Goal: Task Accomplishment & Management: Use online tool/utility

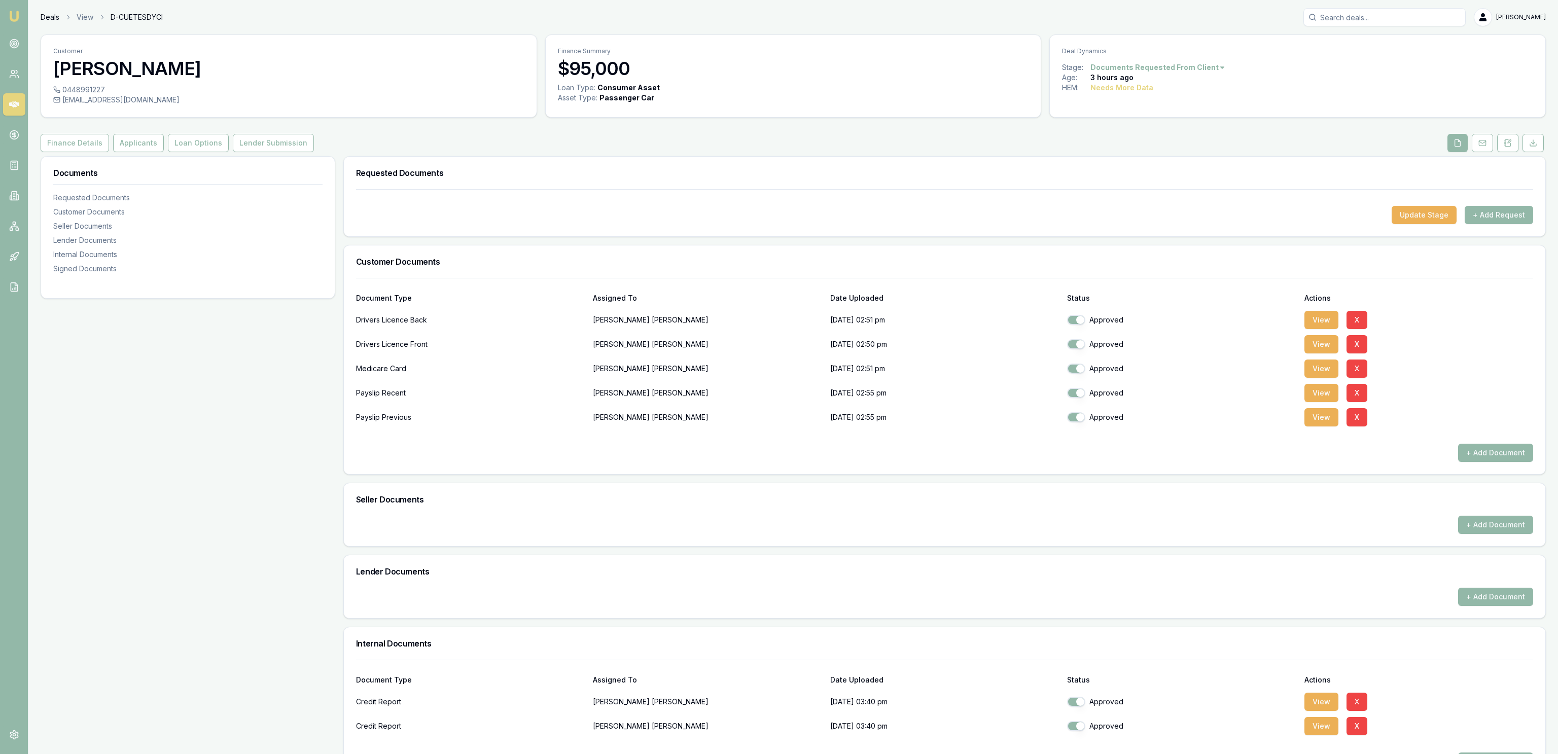
click at [48, 18] on link "Deals" at bounding box center [50, 17] width 19 height 10
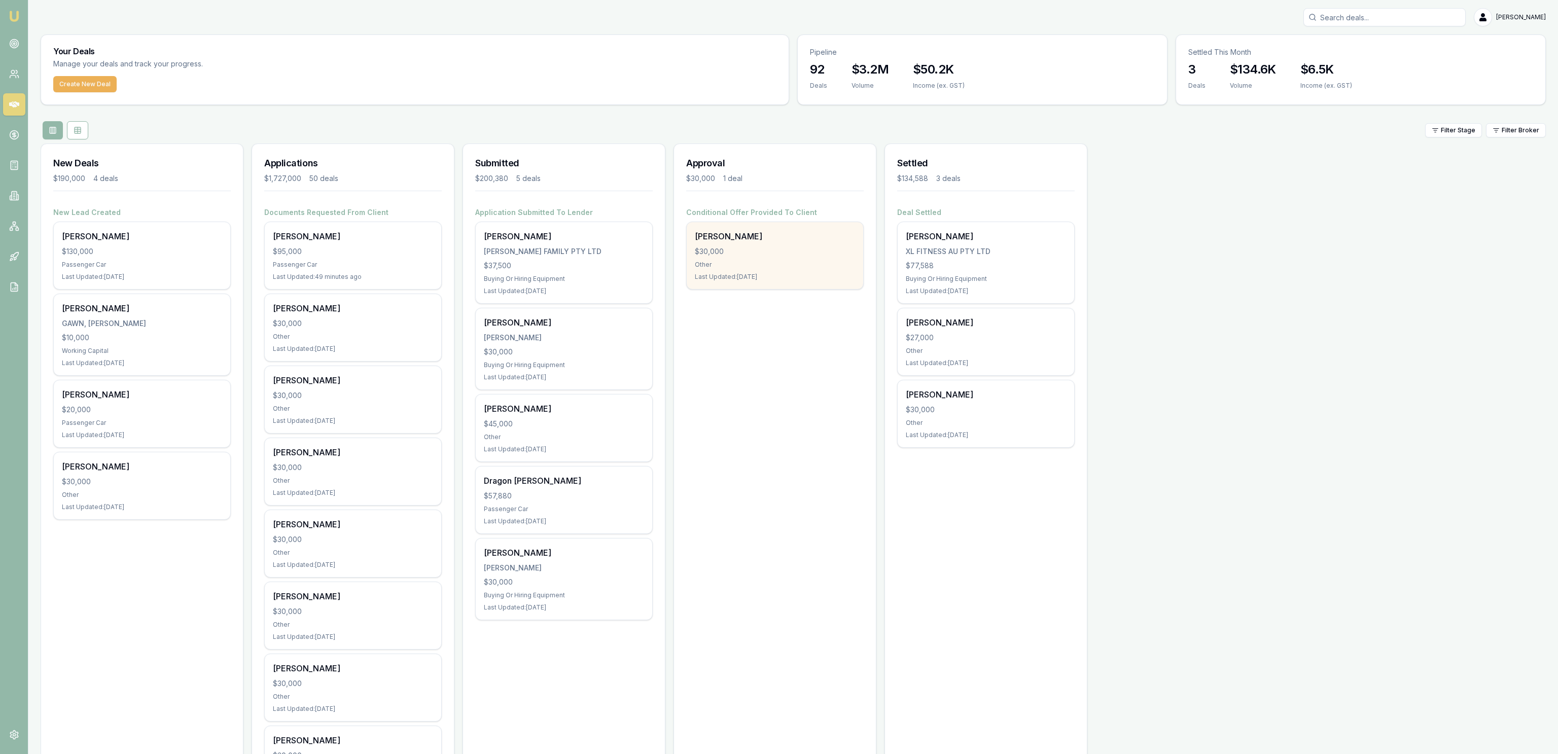
click at [753, 247] on div "$30,000" at bounding box center [775, 252] width 160 height 10
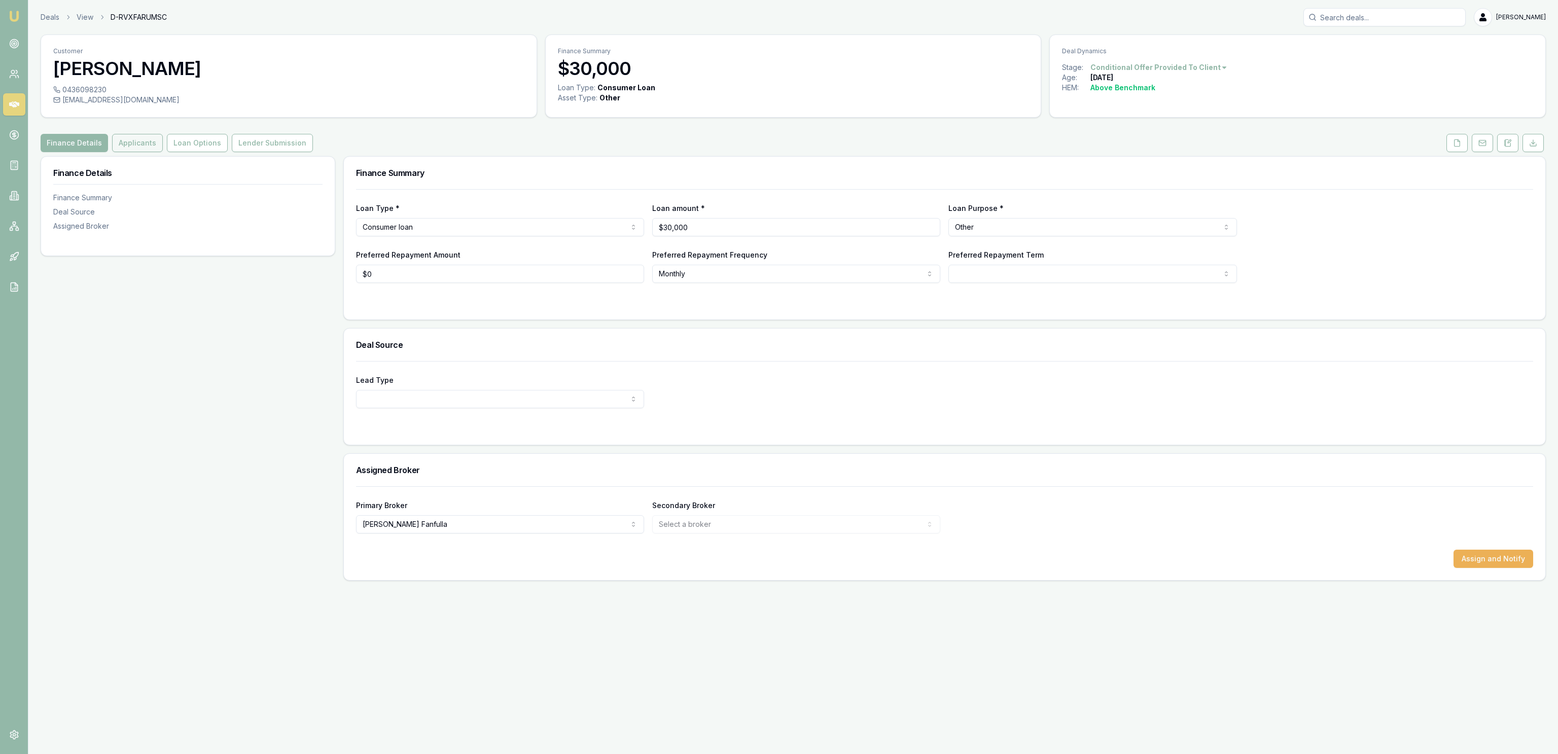
click at [147, 146] on button "Applicants" at bounding box center [137, 143] width 51 height 18
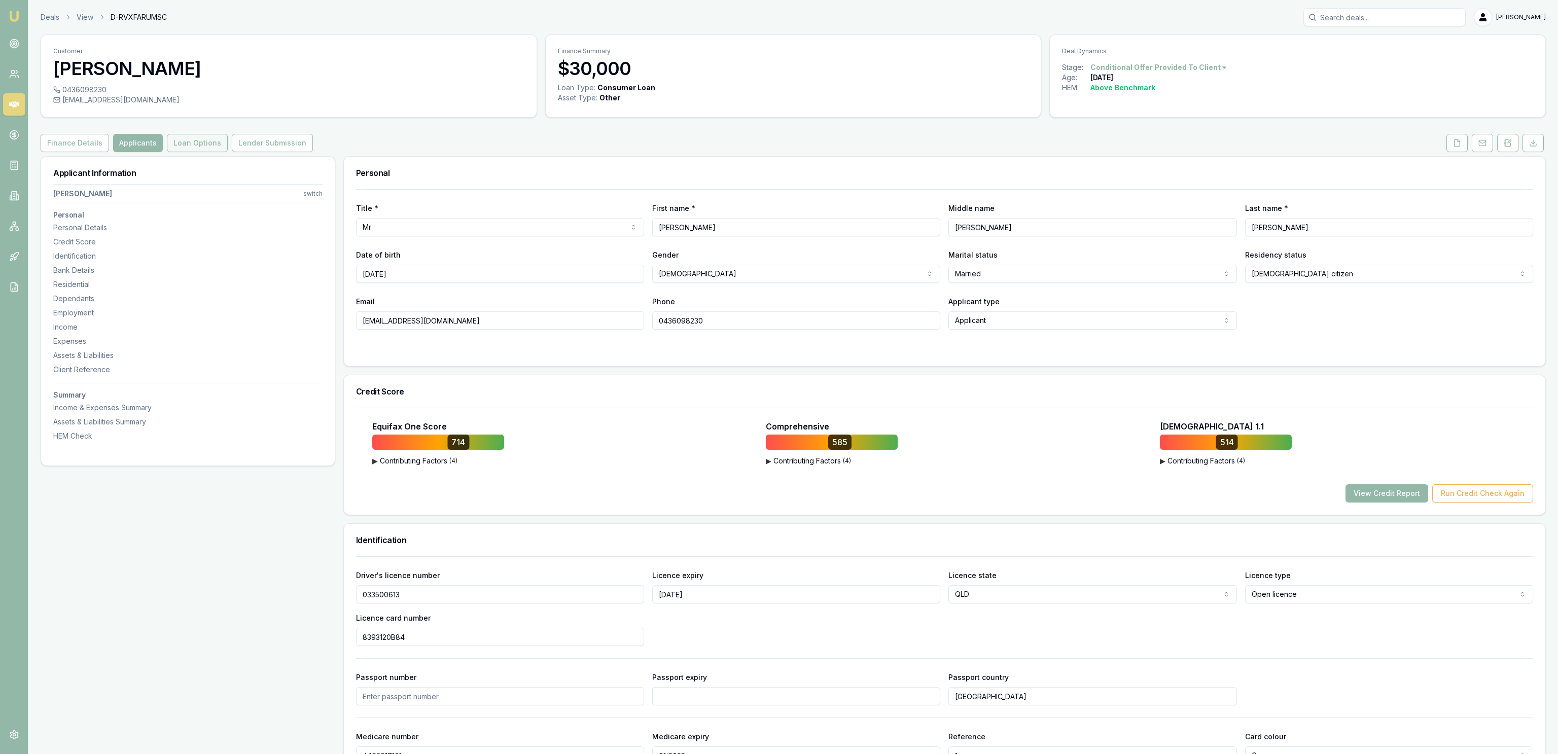
click at [188, 146] on button "Loan Options" at bounding box center [197, 143] width 61 height 18
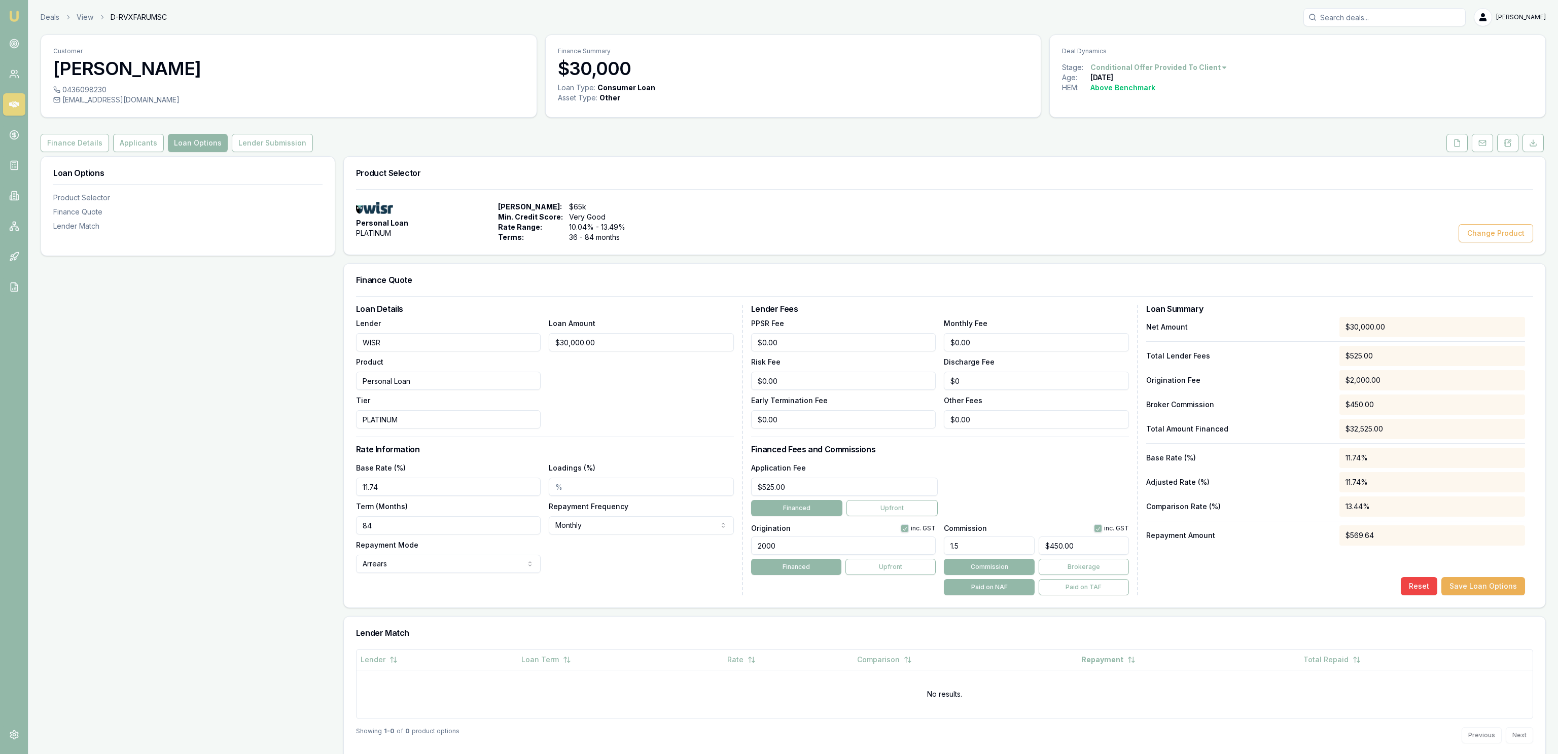
click at [174, 480] on div "Loan Options Product Selector Finance Quote Lender Match" at bounding box center [188, 460] width 295 height 608
drag, startPoint x: 279, startPoint y: 168, endPoint x: 279, endPoint y: 162, distance: 6.1
click at [280, 168] on div "Loan Options Product Selector Finance Quote Lender Match" at bounding box center [188, 200] width 294 height 87
click at [258, 133] on div "Customer Bernie Cordukes 0436098230 bcordukes@hotmail.com Finance Summary $30,0…" at bounding box center [794, 468] width 1506 height 869
click at [257, 137] on button "Lender Submission" at bounding box center [272, 143] width 81 height 18
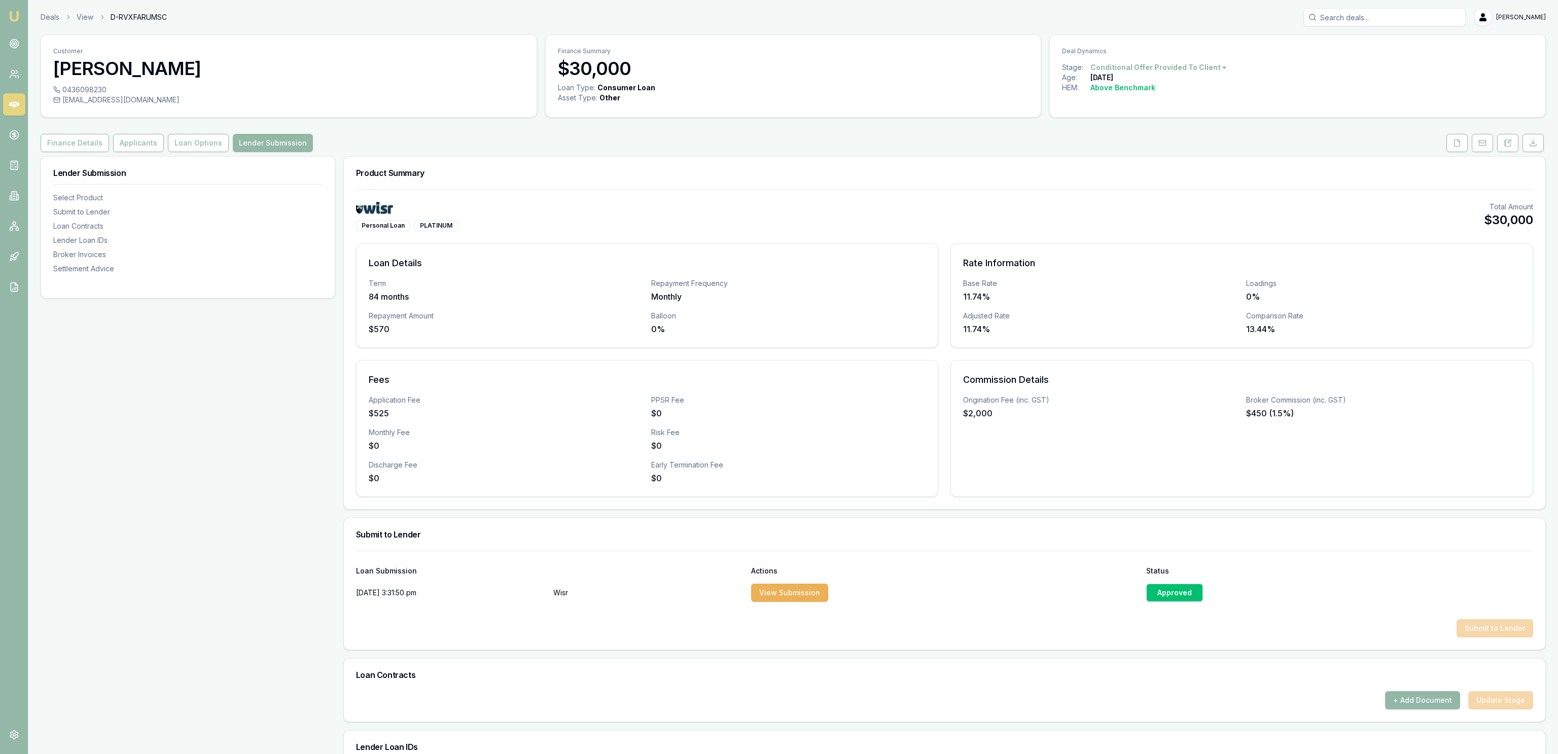
scroll to position [320, 0]
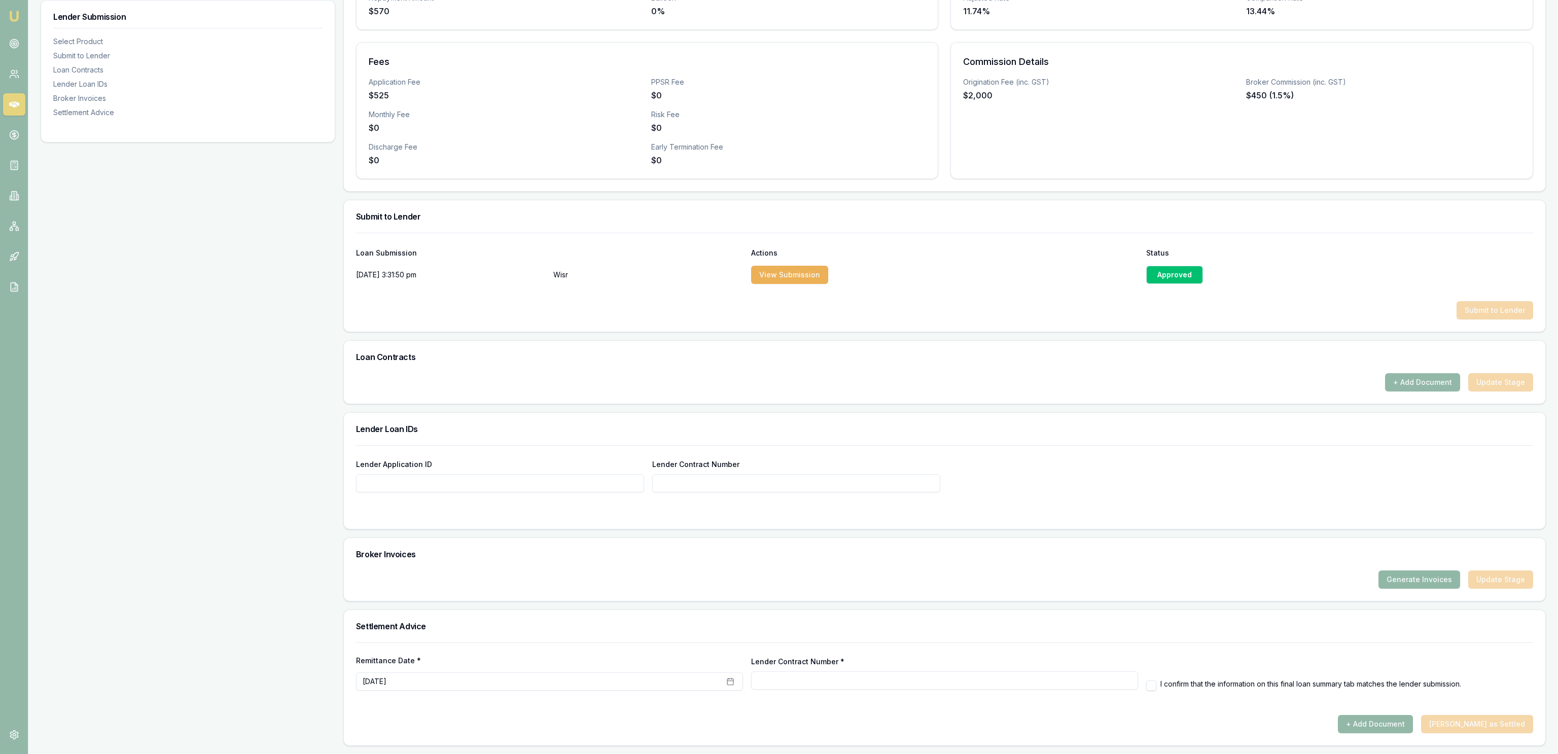
click at [1428, 578] on button "Generate Invoices" at bounding box center [1420, 580] width 82 height 18
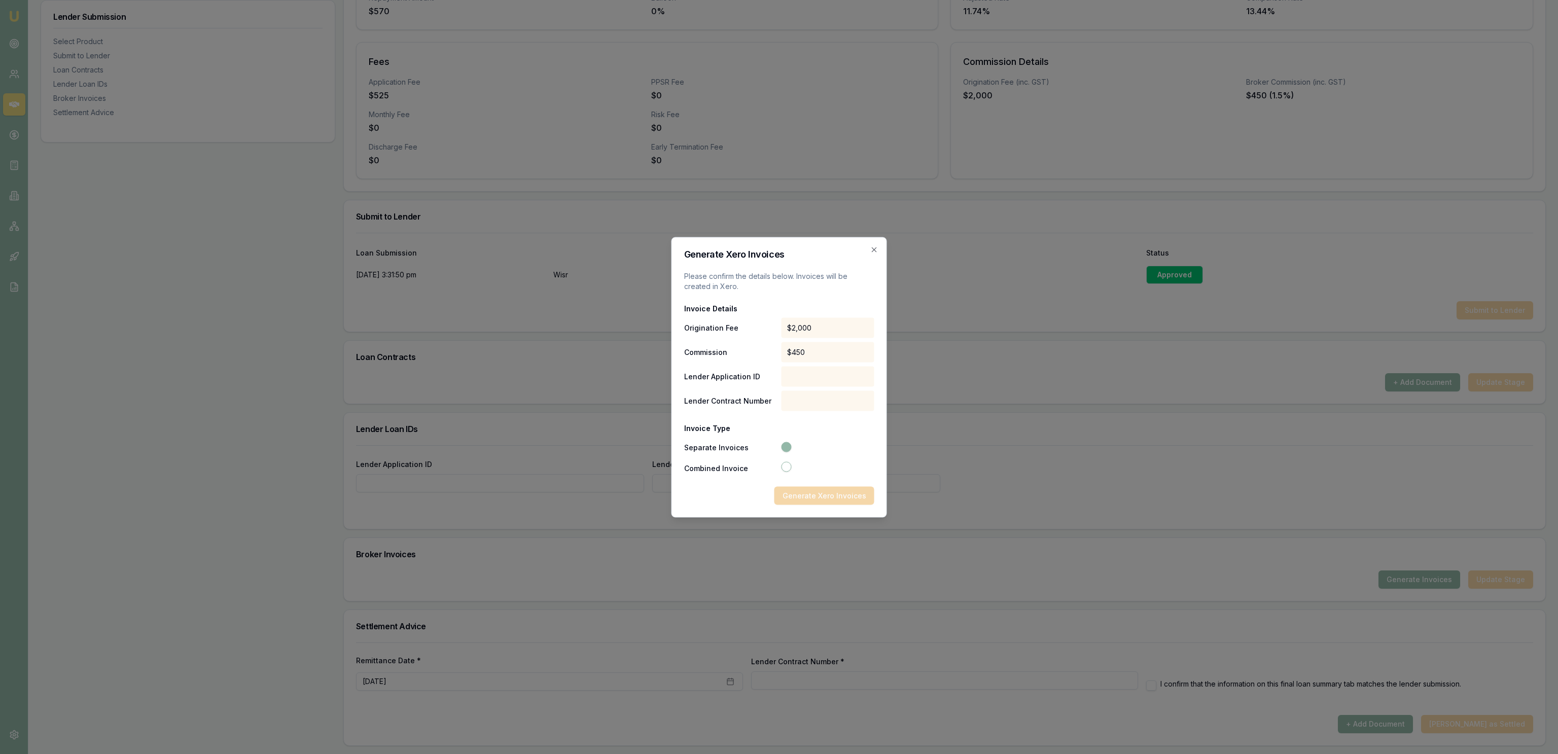
drag, startPoint x: 858, startPoint y: 259, endPoint x: 864, endPoint y: 260, distance: 6.1
click at [860, 260] on form "Generate Xero Invoices Please confirm the details below. Invoices will be creat…" at bounding box center [779, 377] width 190 height 255
click at [874, 252] on icon "button" at bounding box center [875, 250] width 8 height 8
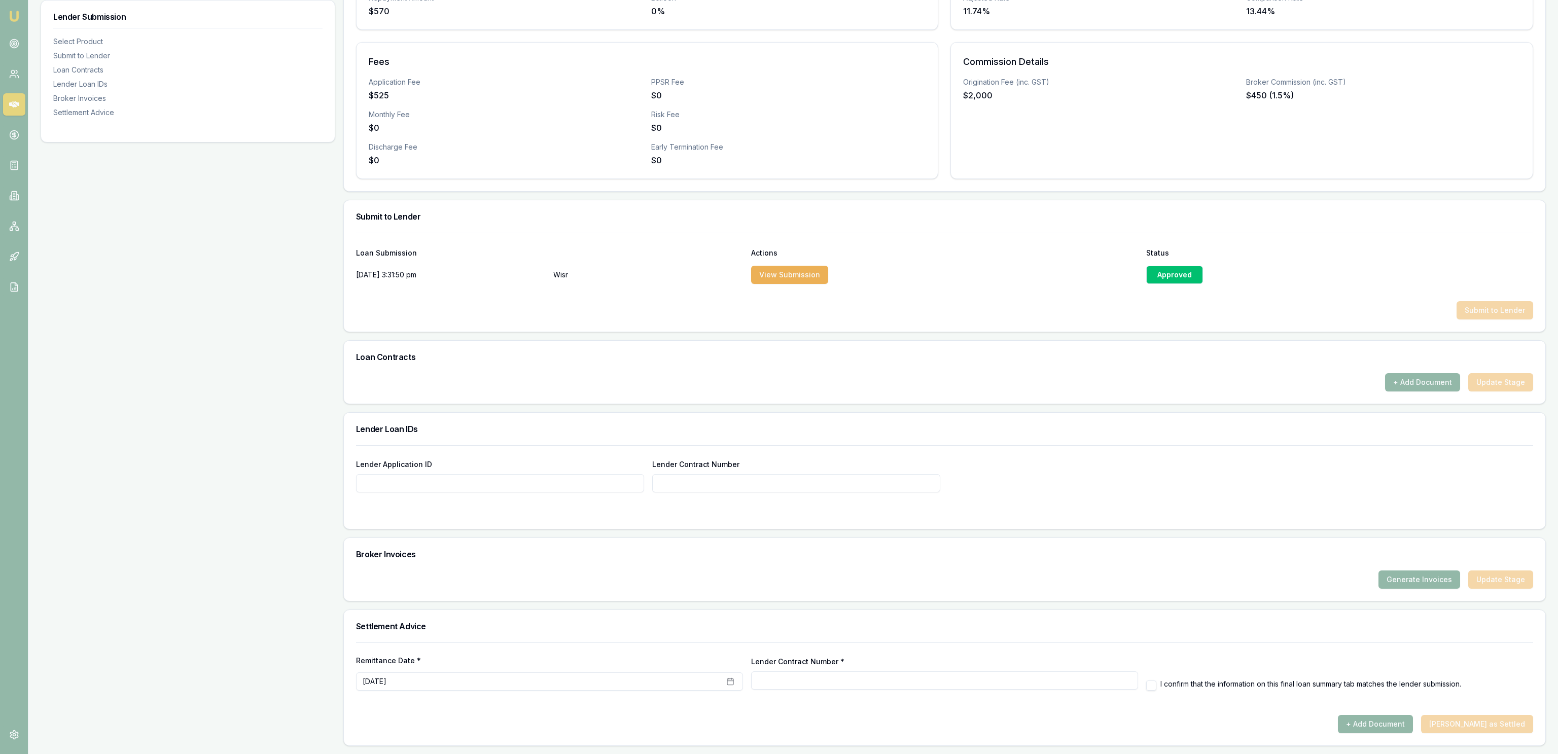
click at [560, 479] on input "Lender Application ID" at bounding box center [500, 483] width 288 height 18
paste input "931954"
type input "931954"
click at [765, 474] on input "Lender Contract Number" at bounding box center [796, 483] width 288 height 18
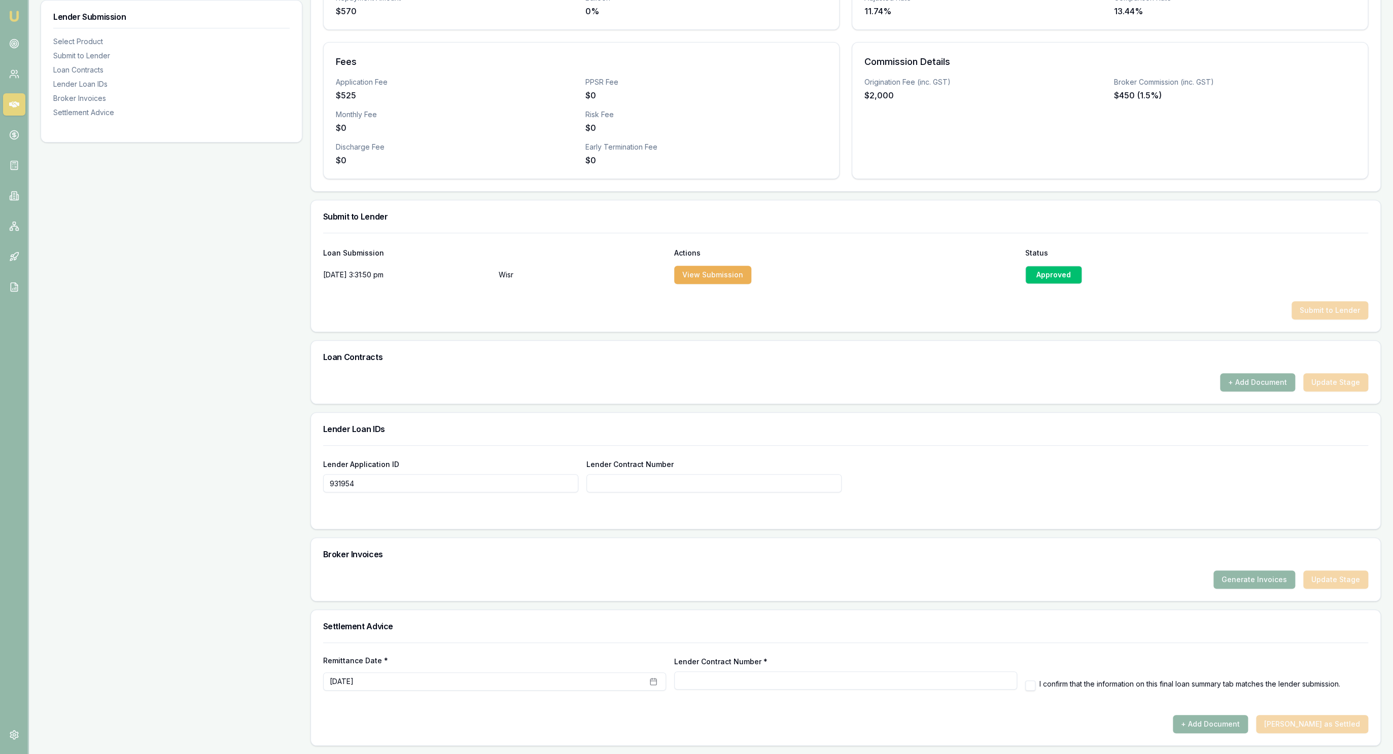
click at [654, 476] on input "Lender Contract Number" at bounding box center [713, 483] width 255 height 18
paste input "931954"
type input "931954"
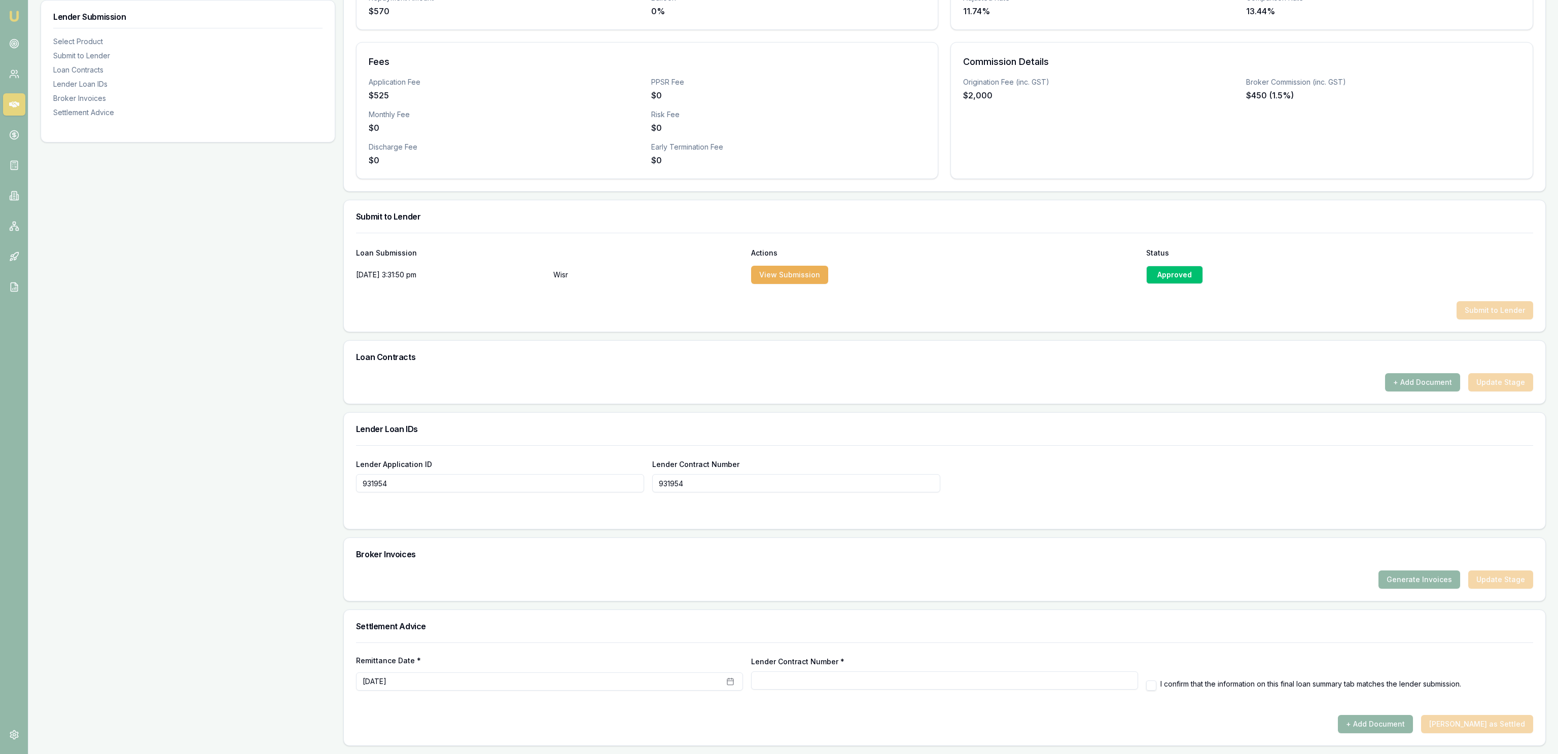
click at [346, 375] on div "+ Add Document Update Stage" at bounding box center [945, 388] width 1202 height 30
click at [1281, 494] on form "Lender Application ID 931954 Lender Contract Number 931954" at bounding box center [944, 481] width 1177 height 72
click at [643, 554] on h3 "Broker Invoices" at bounding box center [944, 554] width 1177 height 8
type input "931954"
click at [614, 683] on button "September 4th, 2025" at bounding box center [549, 682] width 387 height 18
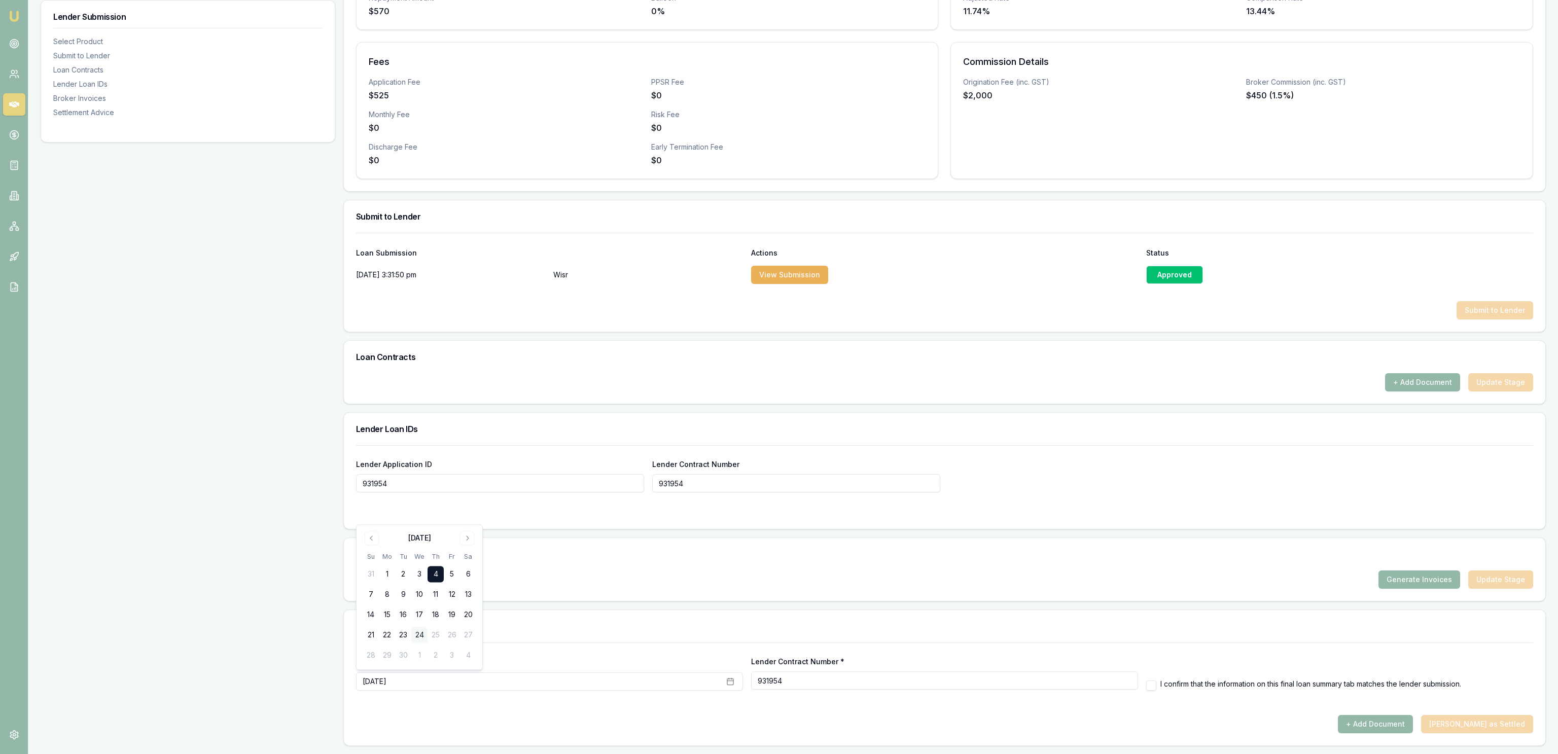
click at [417, 629] on button "24" at bounding box center [419, 636] width 16 height 16
click at [563, 635] on div "Settlement Advice" at bounding box center [945, 626] width 1202 height 32
drag, startPoint x: 1154, startPoint y: 695, endPoint x: 1147, endPoint y: 695, distance: 7.6
click at [1150, 695] on form "Remittance Date * September 24th, 2025 Lender Contract Number * 931954 I confir…" at bounding box center [944, 679] width 1177 height 73
click at [1145, 690] on div "Remittance Date * September 24th, 2025 Lender Contract Number * 931954 I confir…" at bounding box center [944, 673] width 1177 height 36
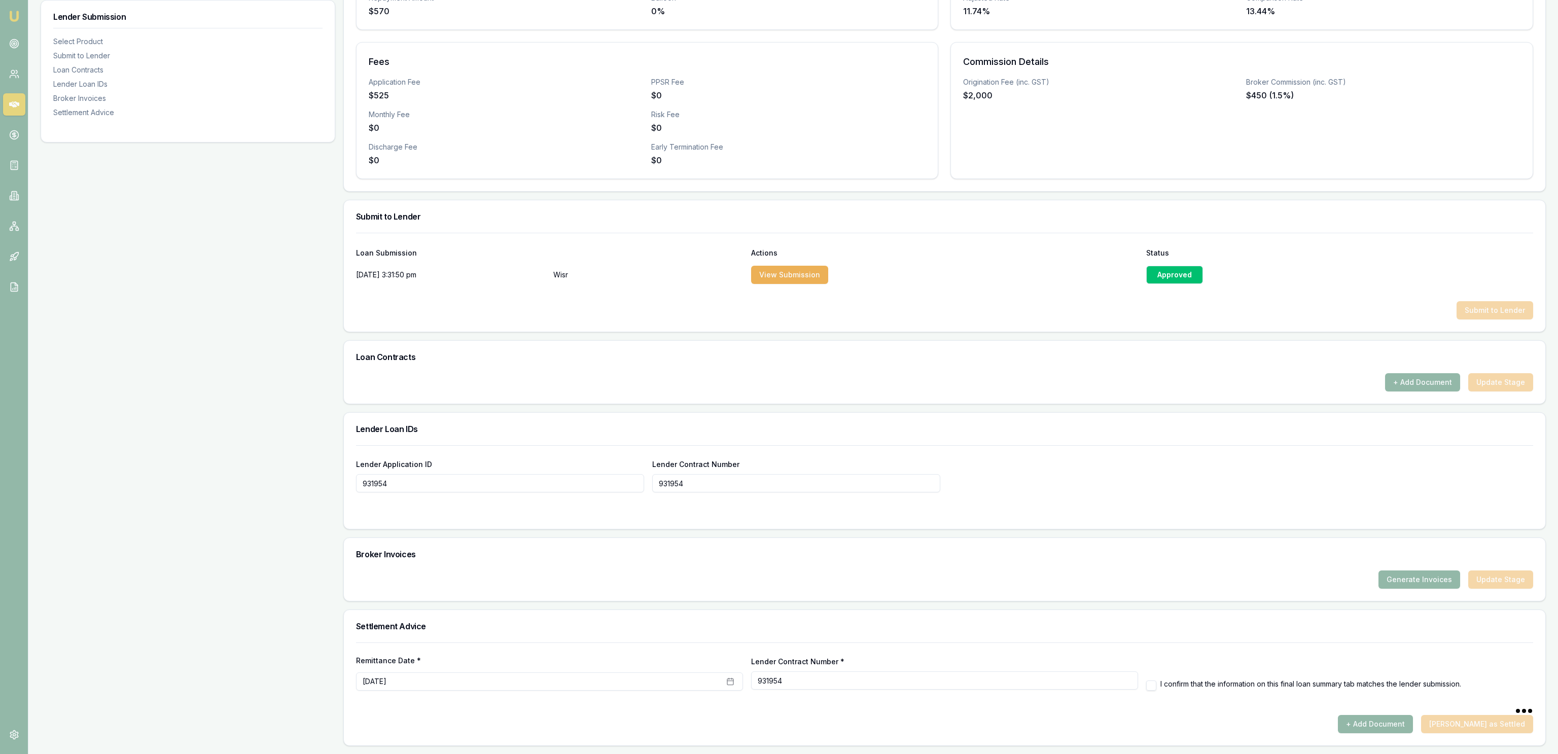
click at [1149, 688] on button "button" at bounding box center [1152, 686] width 10 height 10
click at [1145, 687] on div "Remittance Date * September 24th, 2025 Lender Contract Number * 931954 I confir…" at bounding box center [944, 673] width 1177 height 36
click at [1151, 688] on button "button" at bounding box center [1152, 686] width 10 height 10
checkbox input "true"
drag, startPoint x: 1130, startPoint y: 651, endPoint x: 1133, endPoint y: 635, distance: 15.9
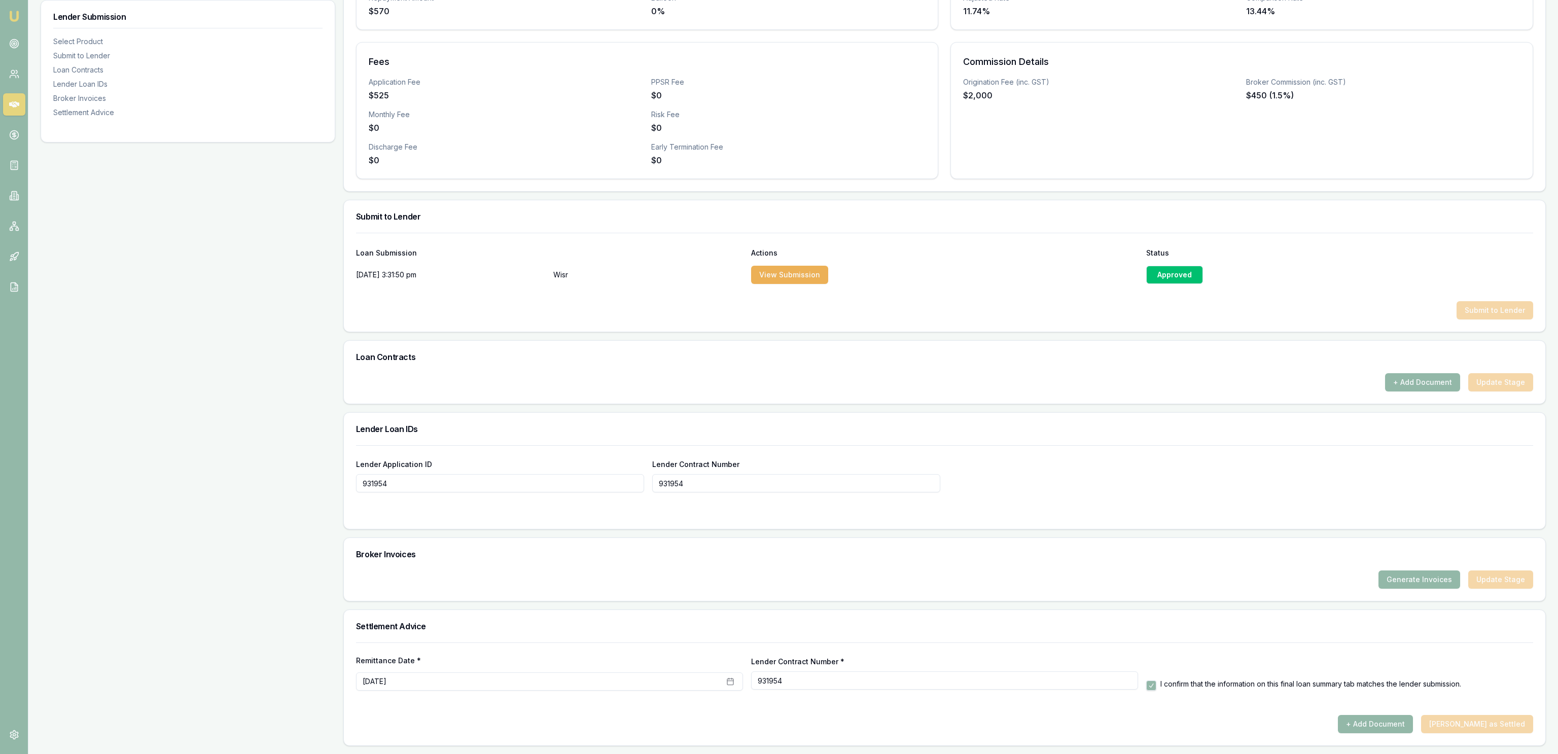
click at [1131, 648] on div "Remittance Date * September 24th, 2025 Lender Contract Number * 931954 I confir…" at bounding box center [944, 667] width 1177 height 48
click at [941, 576] on div "Generate Invoices Update Stage" at bounding box center [944, 580] width 1177 height 18
drag, startPoint x: 1399, startPoint y: 600, endPoint x: 1399, endPoint y: 588, distance: 11.2
click at [1398, 600] on div "Generate Invoices Update Stage" at bounding box center [945, 586] width 1202 height 30
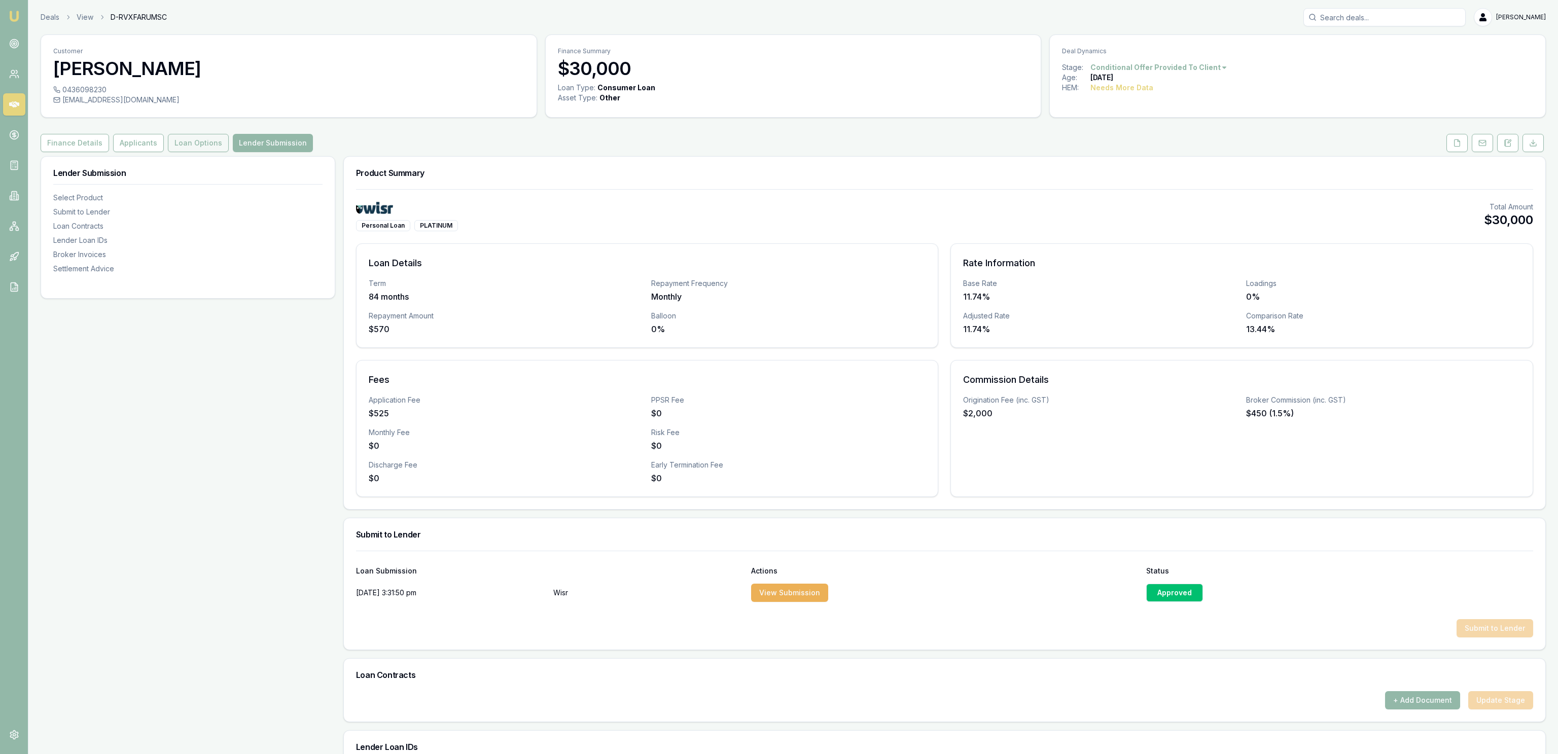
click at [193, 146] on button "Loan Options" at bounding box center [198, 143] width 61 height 18
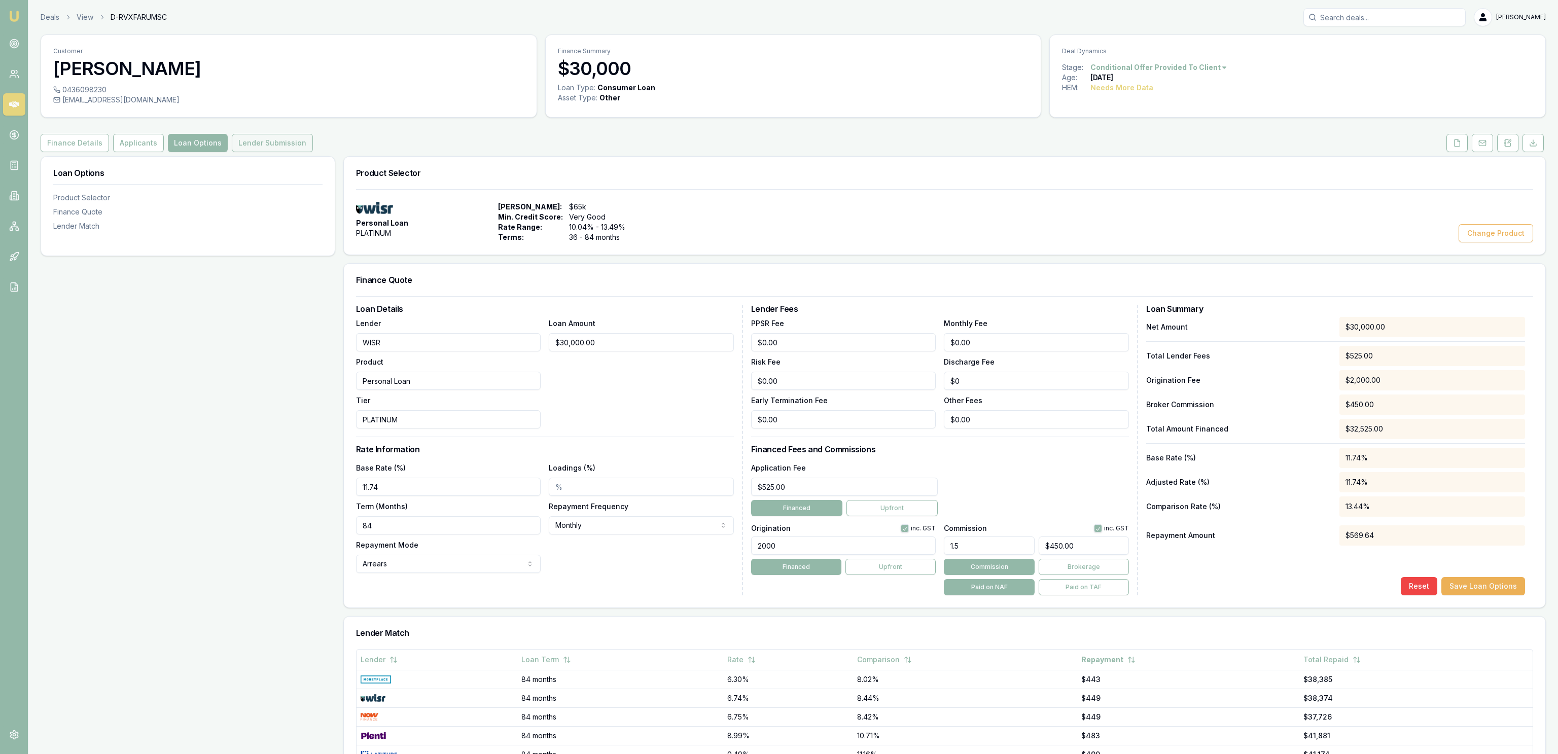
click at [272, 151] on button "Lender Submission" at bounding box center [272, 143] width 81 height 18
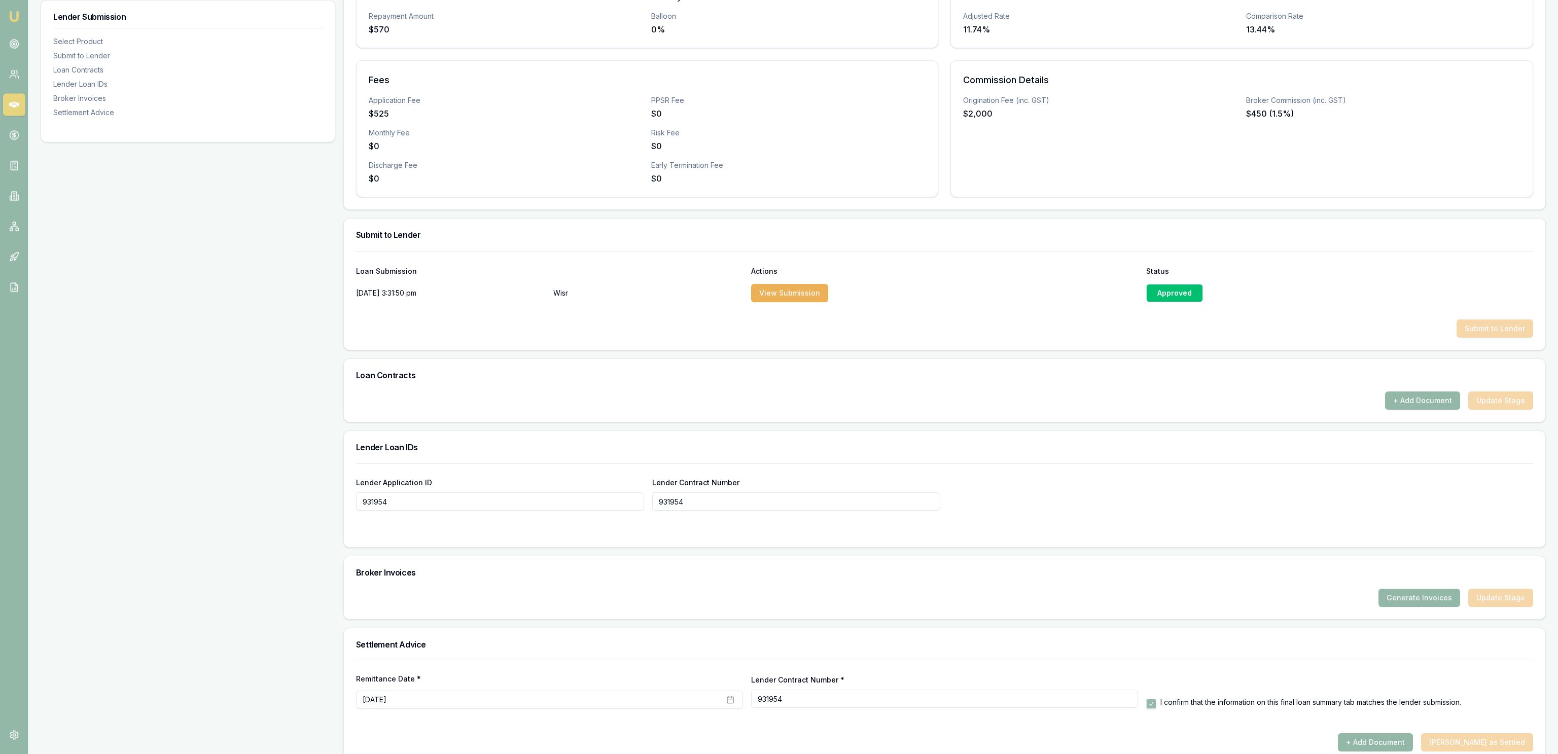
scroll to position [320, 0]
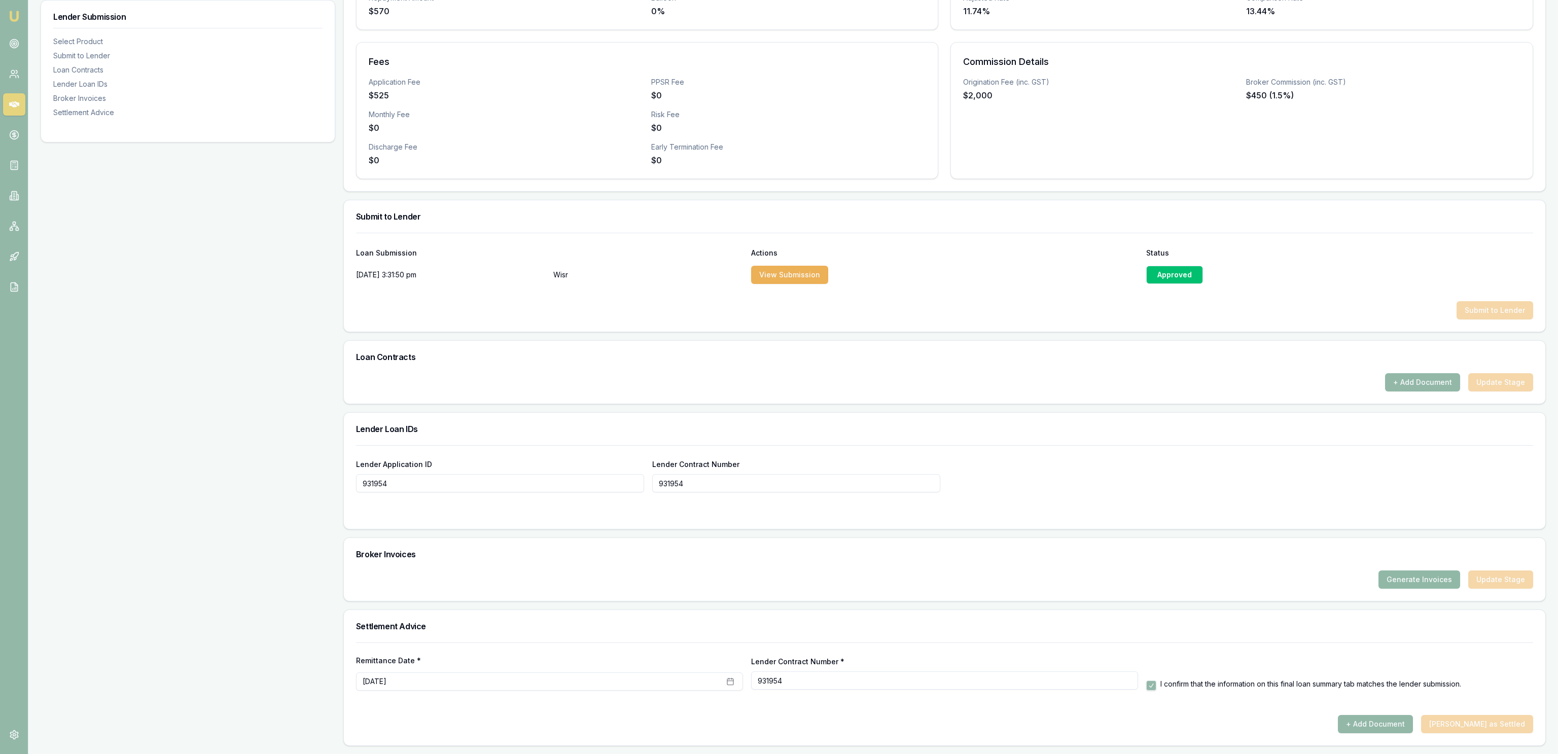
click at [1394, 576] on button "Generate Invoices" at bounding box center [1420, 580] width 82 height 18
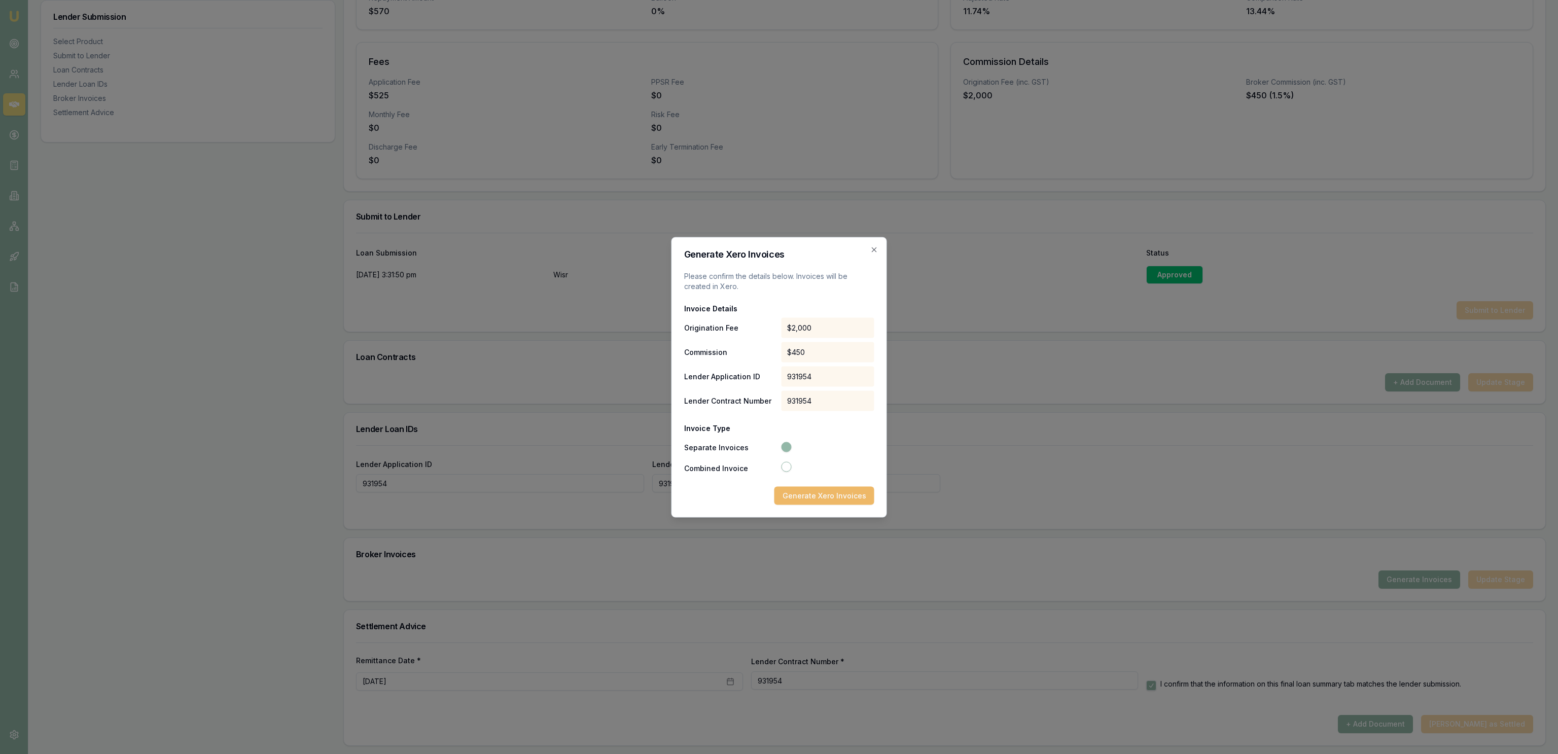
click at [788, 496] on button "Generate Xero Invoices" at bounding box center [825, 496] width 100 height 18
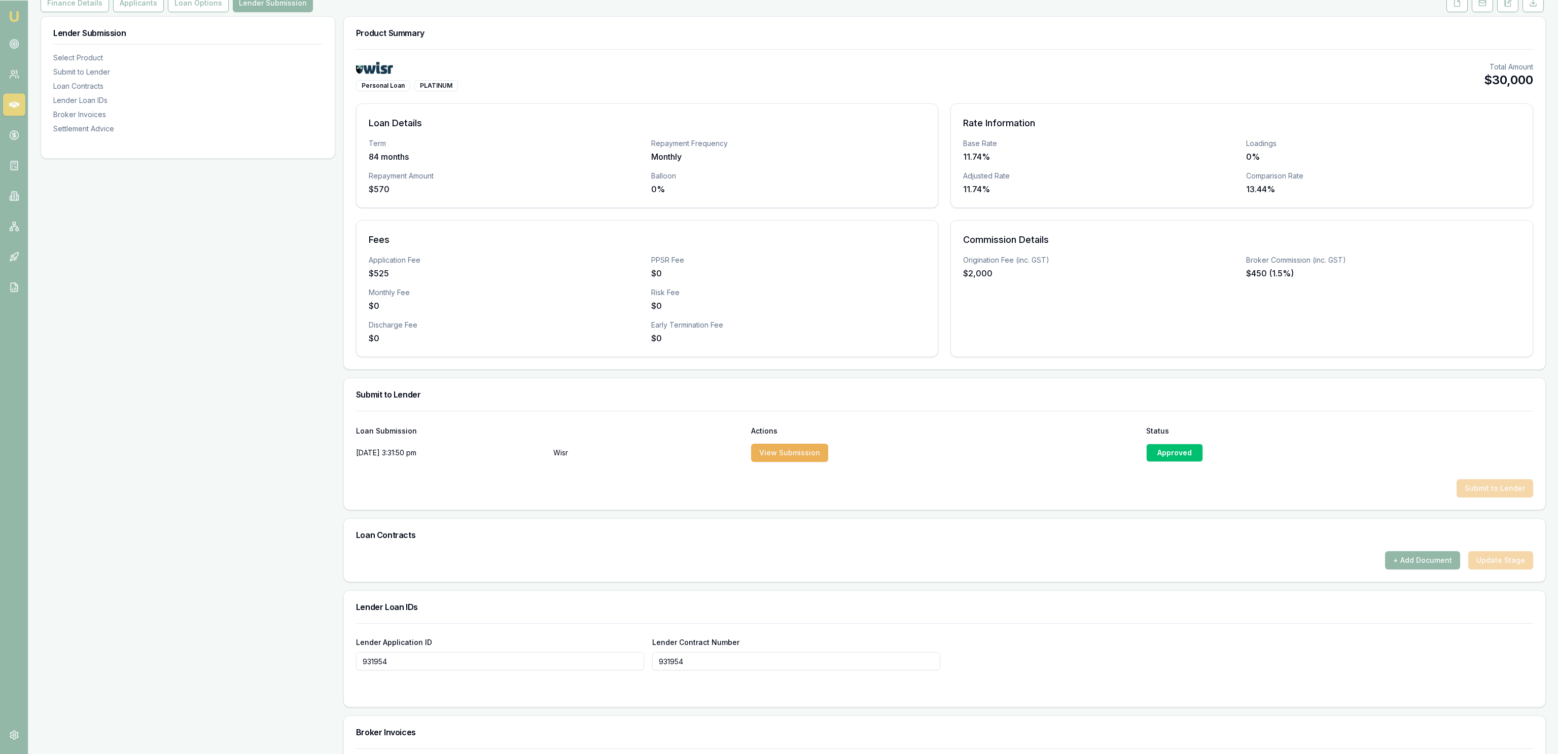
scroll to position [274, 0]
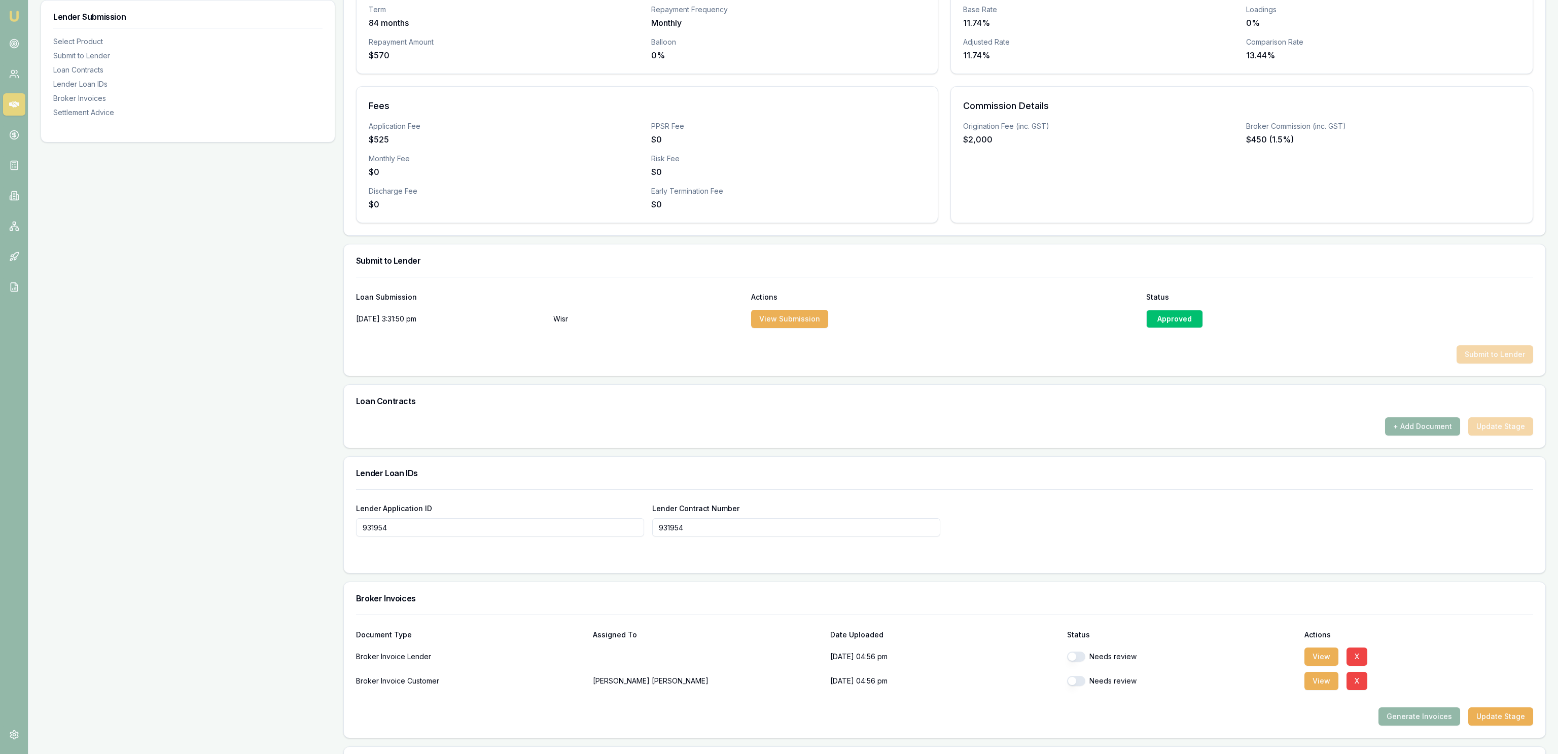
click at [151, 491] on div "Lender Submission Select Product Submit to Lender Loan Contracts Lender Loan ID…" at bounding box center [188, 382] width 295 height 1001
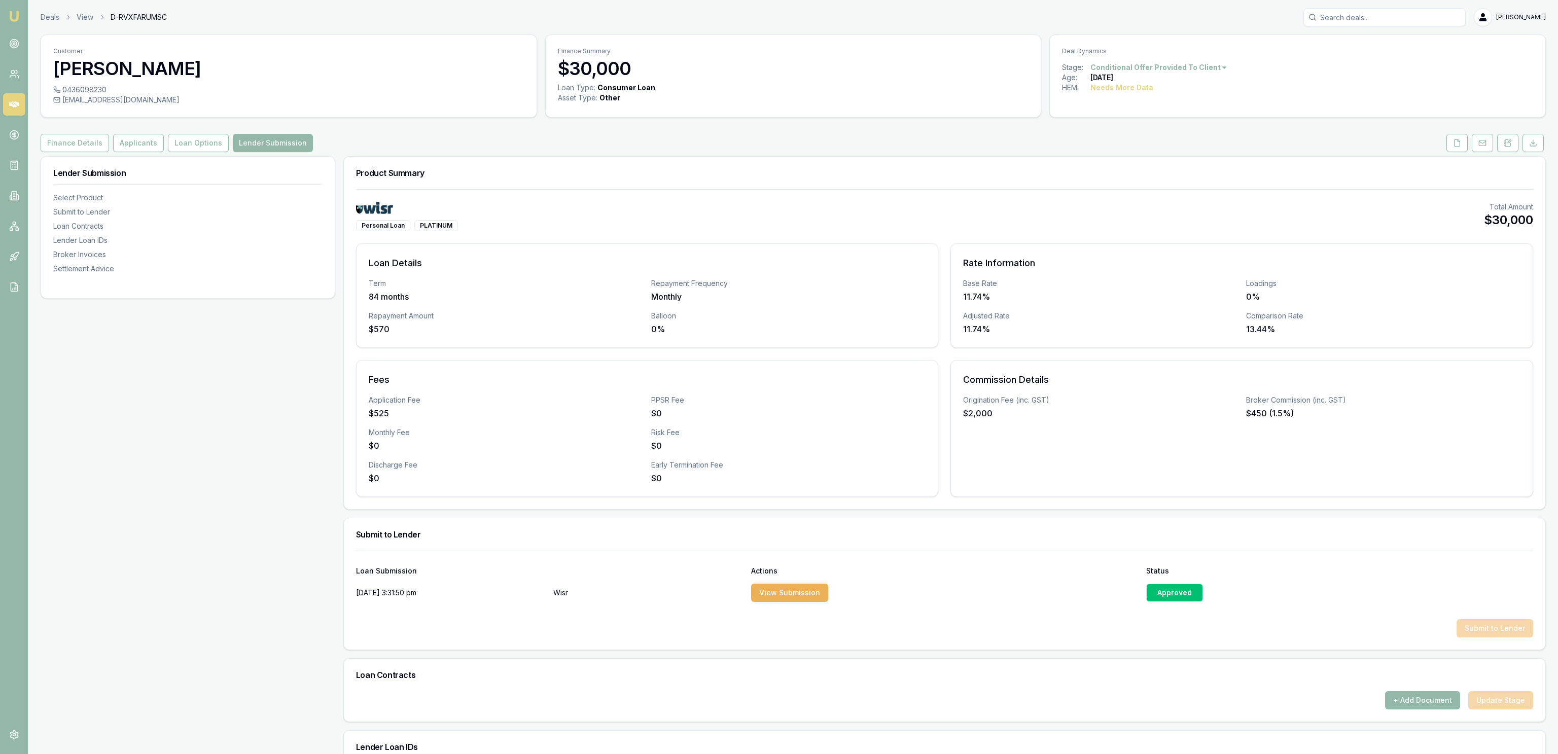
click at [49, 24] on div "Deals View D-RVXFARUMSC [PERSON_NAME] Fanfulla" at bounding box center [794, 17] width 1506 height 18
drag, startPoint x: 49, startPoint y: 21, endPoint x: 49, endPoint y: 15, distance: 6.1
click at [49, 18] on link "Deals" at bounding box center [50, 17] width 19 height 10
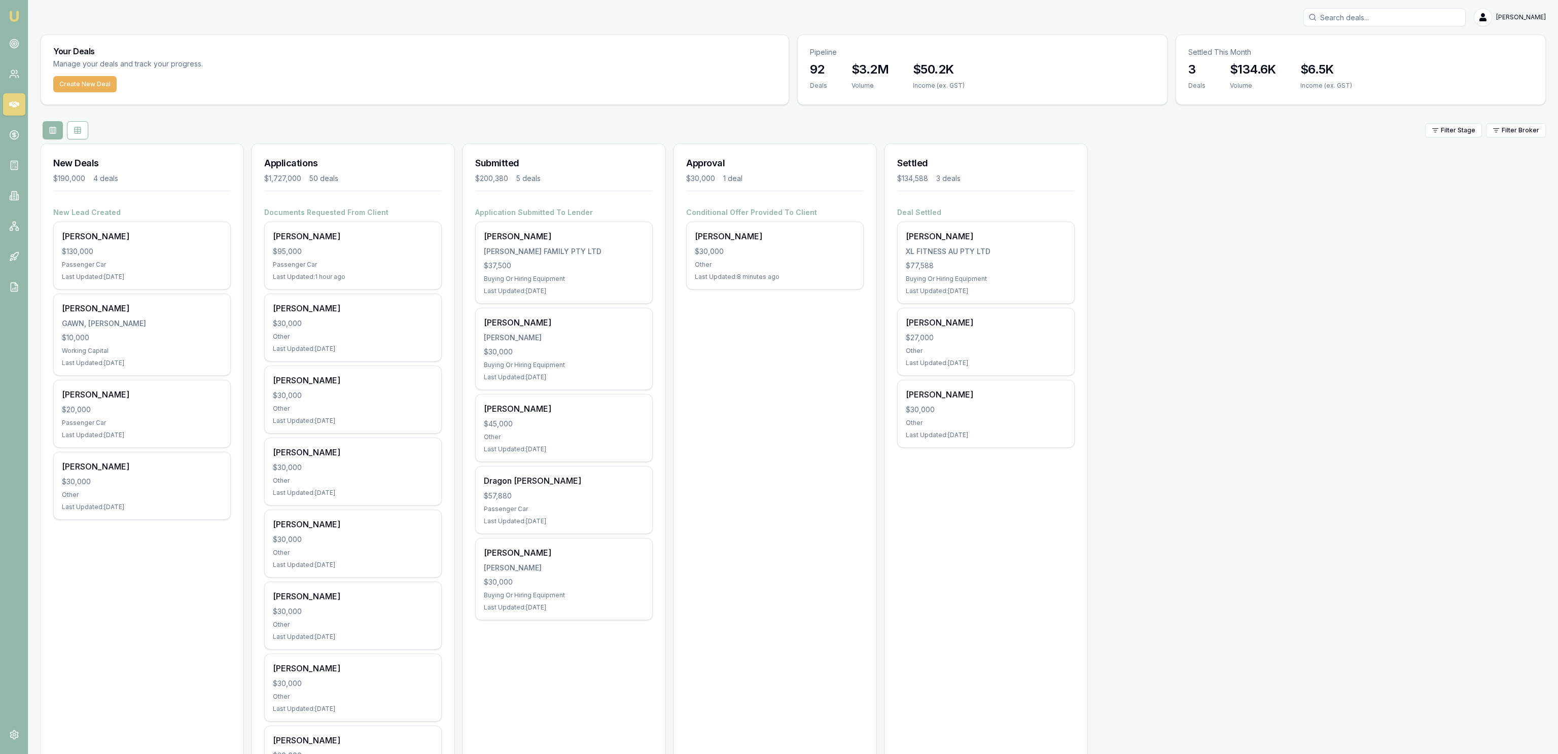
drag, startPoint x: 681, startPoint y: 348, endPoint x: 671, endPoint y: 337, distance: 15.1
click at [765, 256] on div "$30,000" at bounding box center [775, 252] width 160 height 10
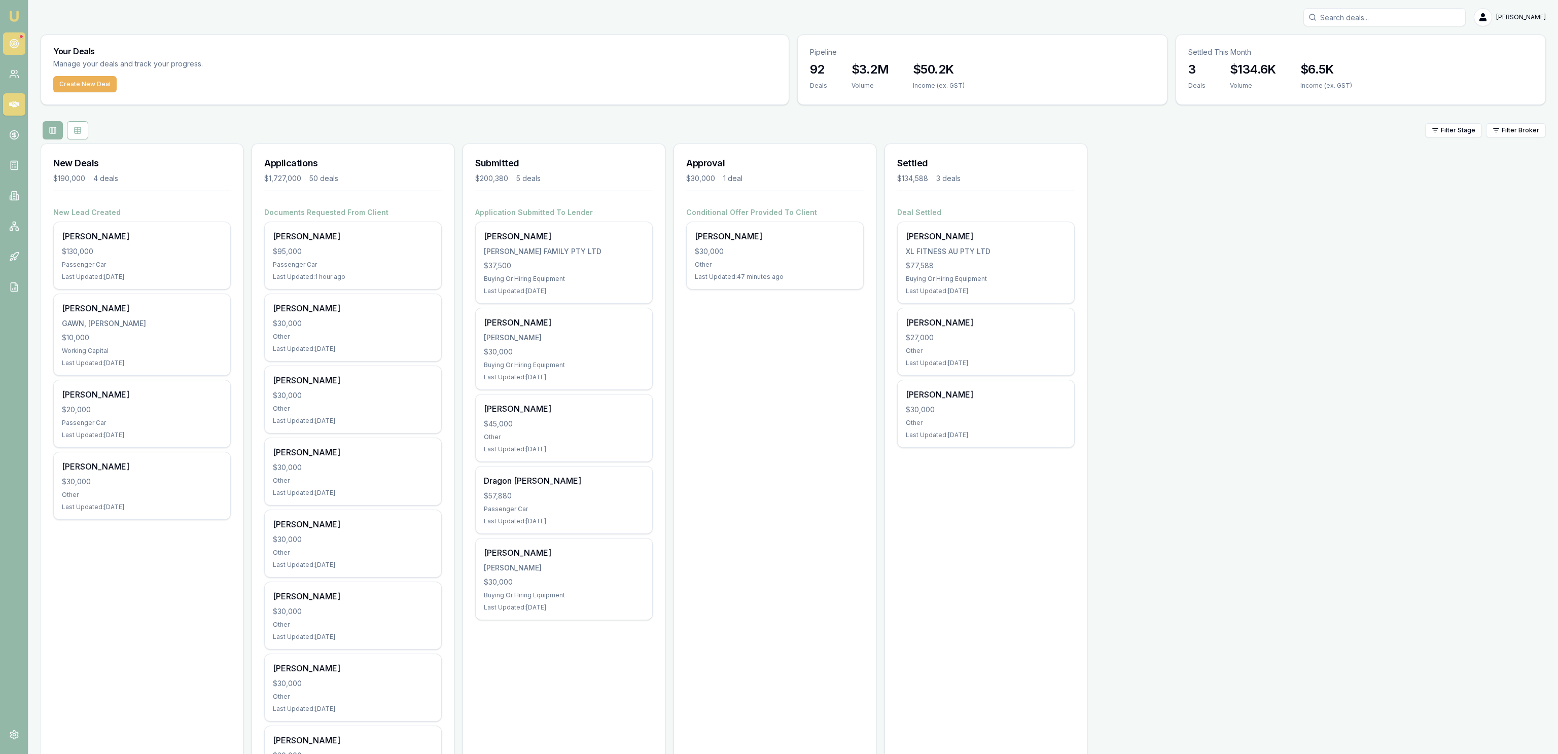
click at [10, 36] on link at bounding box center [14, 43] width 22 height 22
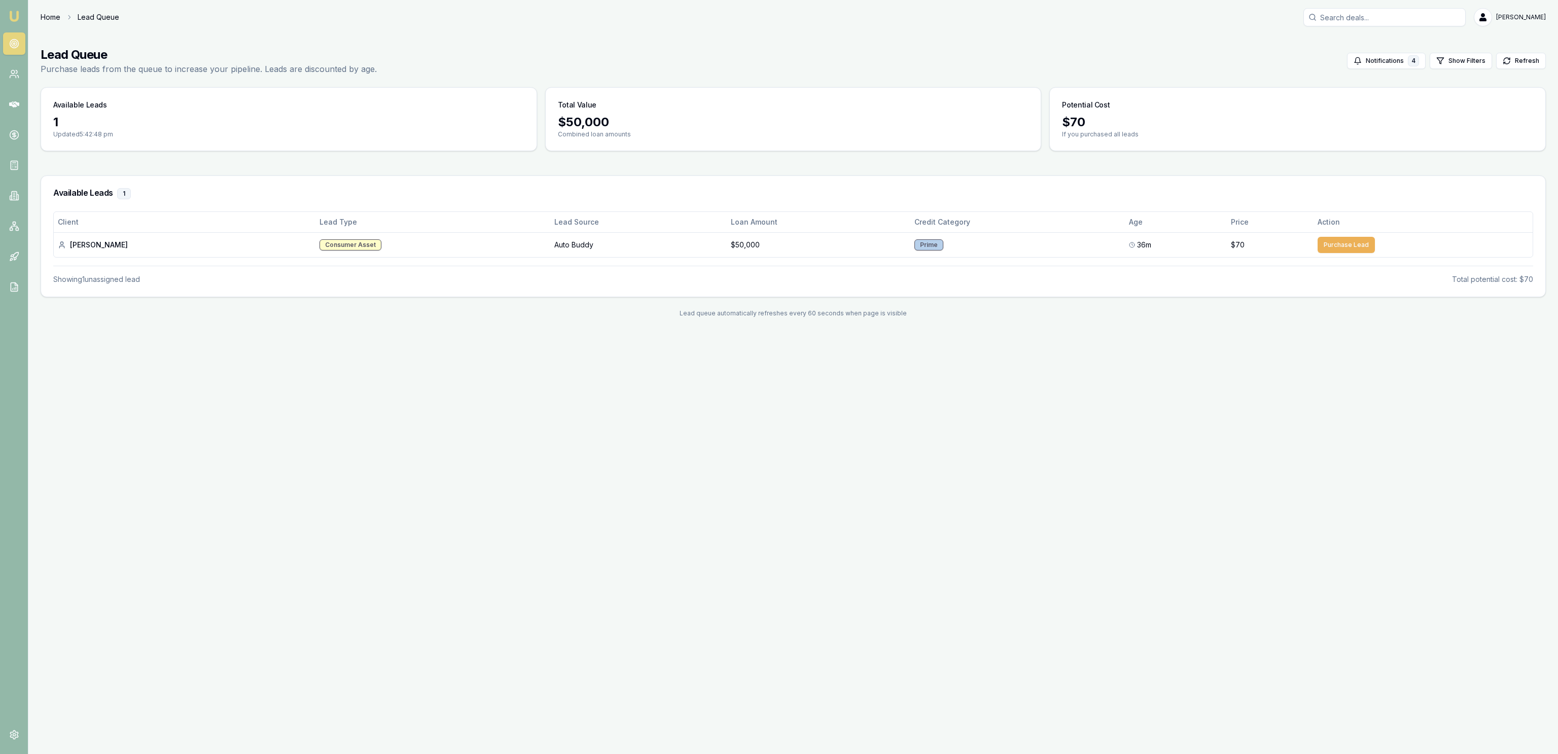
click at [57, 21] on link "Home" at bounding box center [51, 17] width 20 height 10
